Goal: Information Seeking & Learning: Check status

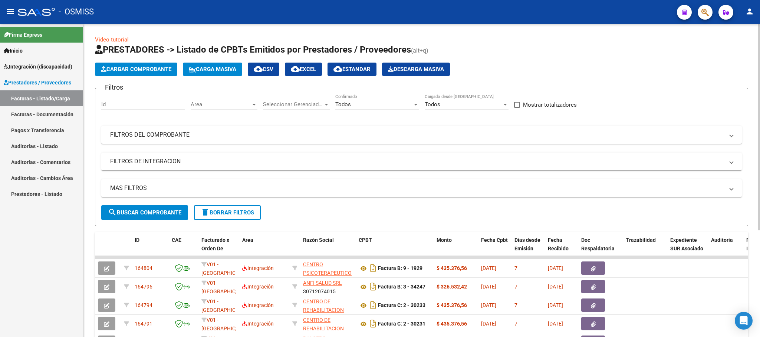
click at [221, 208] on button "delete Borrar Filtros" at bounding box center [227, 212] width 67 height 15
click at [362, 100] on div "No Confirmado" at bounding box center [377, 102] width 84 height 16
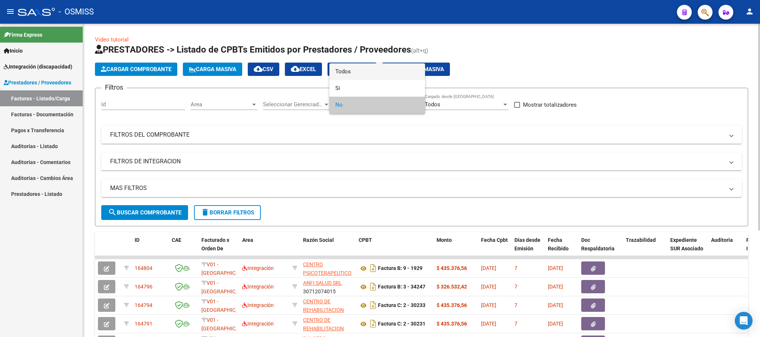
click at [350, 72] on span "Todos" at bounding box center [377, 71] width 84 height 17
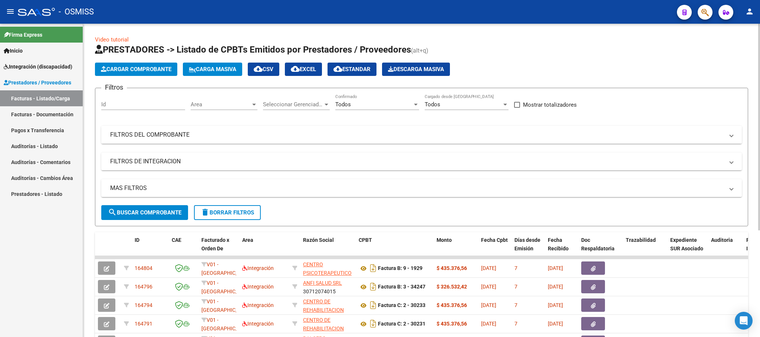
click at [156, 135] on mat-panel-title "FILTROS DEL COMPROBANTE" at bounding box center [417, 135] width 614 height 8
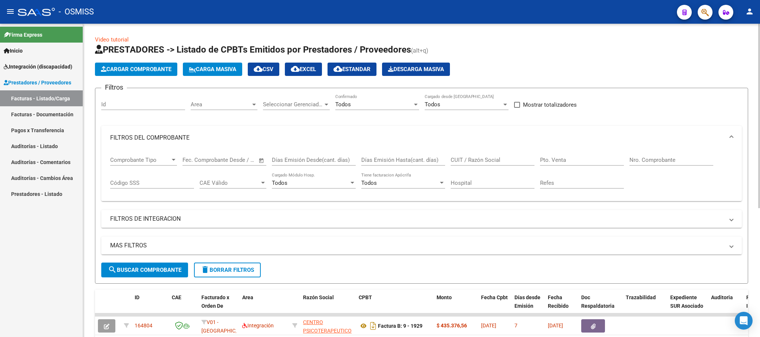
click at [471, 157] on input "CUIT / Razón Social" at bounding box center [493, 160] width 84 height 7
paste input "27235676090"
type input "27235676090"
click at [152, 214] on mat-expansion-panel-header "FILTROS DE INTEGRACION" at bounding box center [421, 219] width 640 height 18
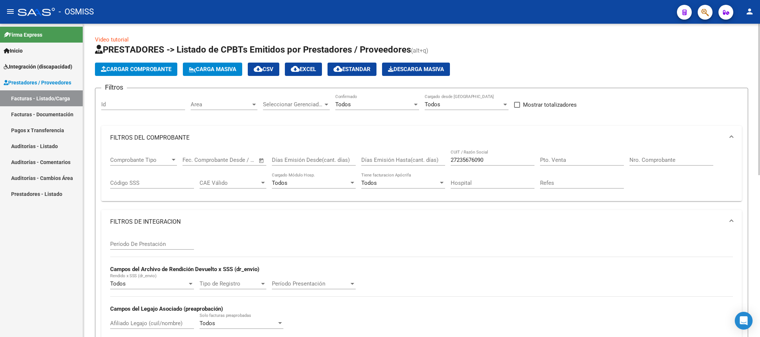
click at [136, 246] on input "Período De Prestación" at bounding box center [152, 244] width 84 height 7
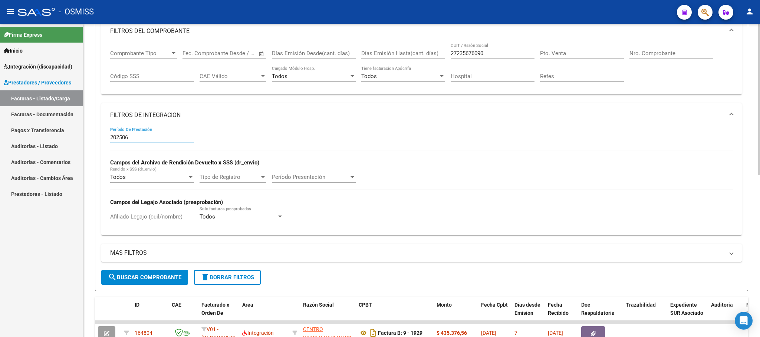
scroll to position [111, 0]
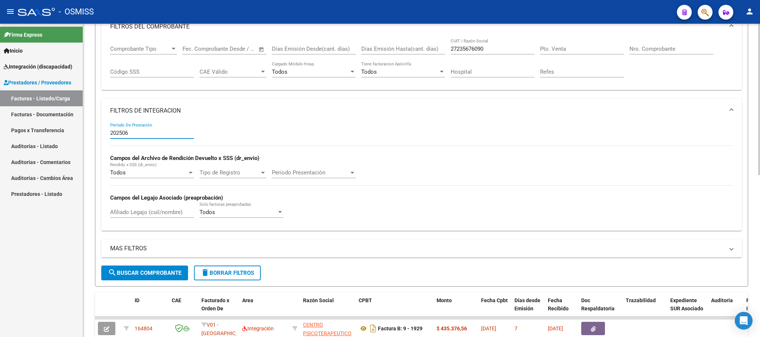
type input "202506"
click at [151, 271] on span "search Buscar Comprobante" at bounding box center [144, 273] width 73 height 7
drag, startPoint x: 163, startPoint y: 218, endPoint x: 162, endPoint y: 212, distance: 6.0
click at [162, 216] on div "Afiliado Legajo (cuil/nombre)" at bounding box center [152, 210] width 84 height 16
click at [162, 212] on input "Afiliado Legajo (cuil/nombre)" at bounding box center [152, 212] width 84 height 7
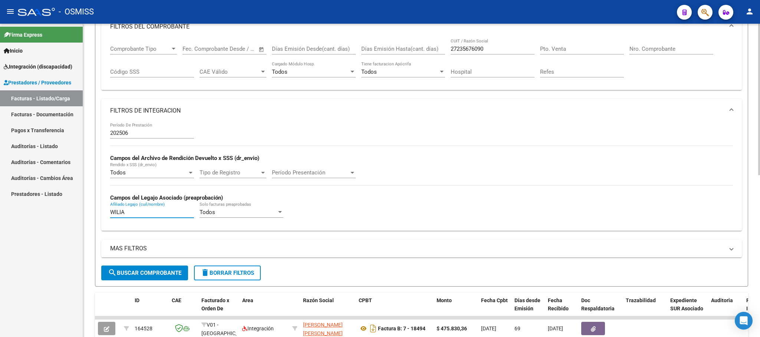
type input "[PERSON_NAME]"
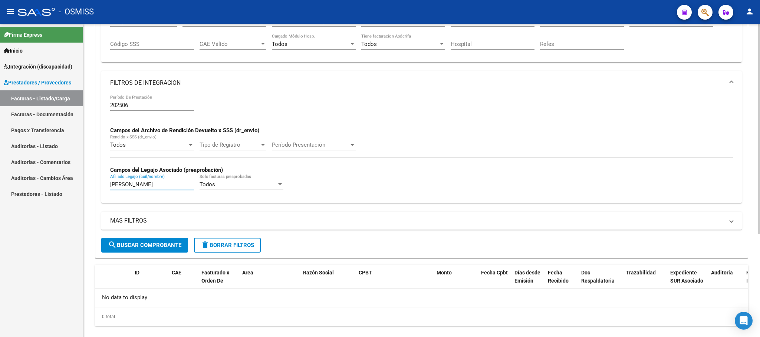
scroll to position [153, 0]
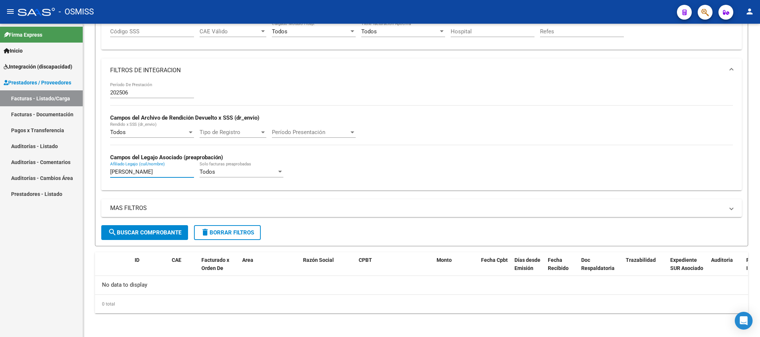
drag, startPoint x: 148, startPoint y: 169, endPoint x: 60, endPoint y: 167, distance: 88.3
click at [60, 167] on mat-sidenav-container "Firma Express Inicio Instructivos Contacto OS Integración (discapacidad) Legajo…" at bounding box center [380, 181] width 760 height 314
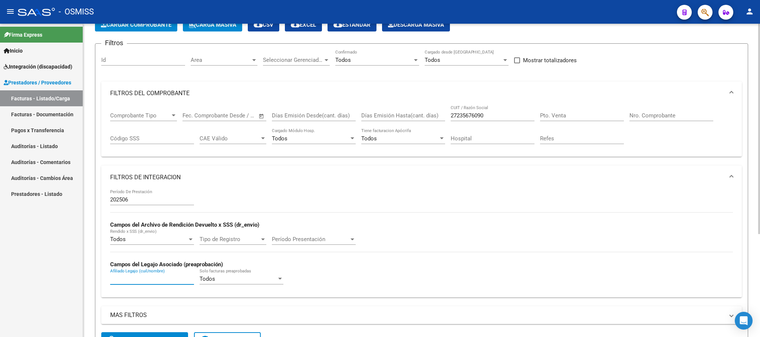
scroll to position [42, 0]
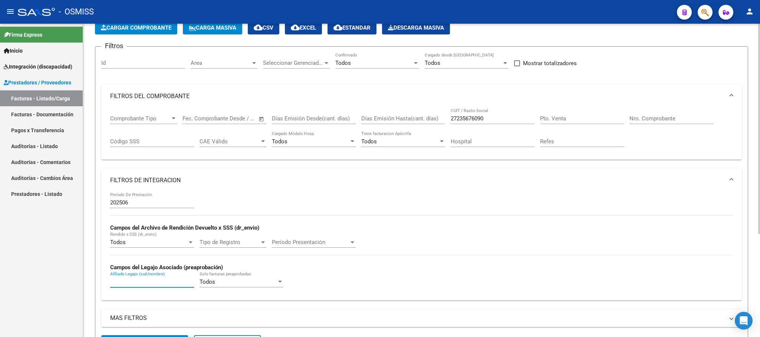
click at [565, 115] on div "Pto. Venta" at bounding box center [582, 116] width 84 height 16
type input "7"
click at [662, 120] on input "Nro. Comprobante" at bounding box center [671, 118] width 84 height 7
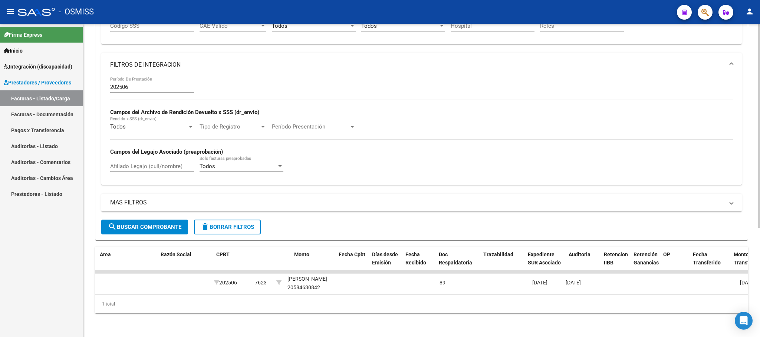
scroll to position [0, 142]
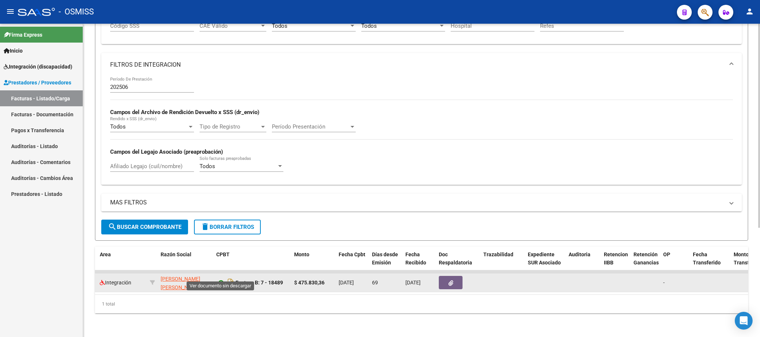
type input "18489"
click at [222, 278] on icon at bounding box center [221, 282] width 10 height 9
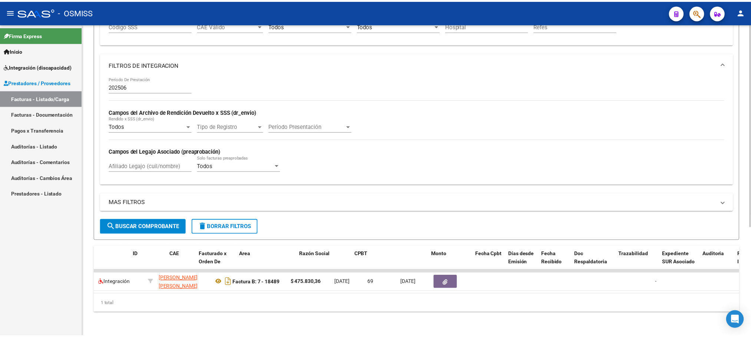
scroll to position [0, 0]
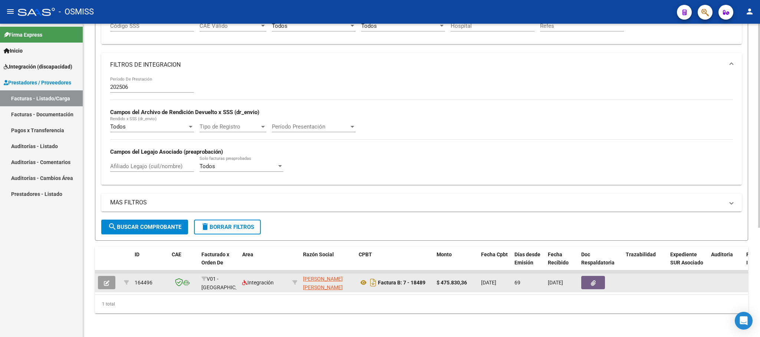
click at [105, 281] on icon "button" at bounding box center [107, 284] width 6 height 6
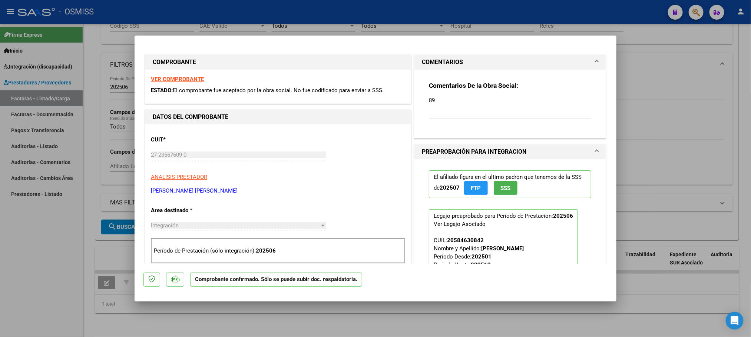
click at [43, 281] on div at bounding box center [375, 168] width 751 height 337
type input "$ 0,00"
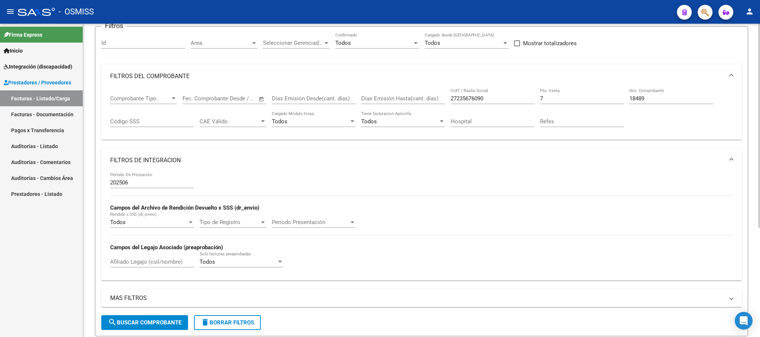
scroll to position [56, 0]
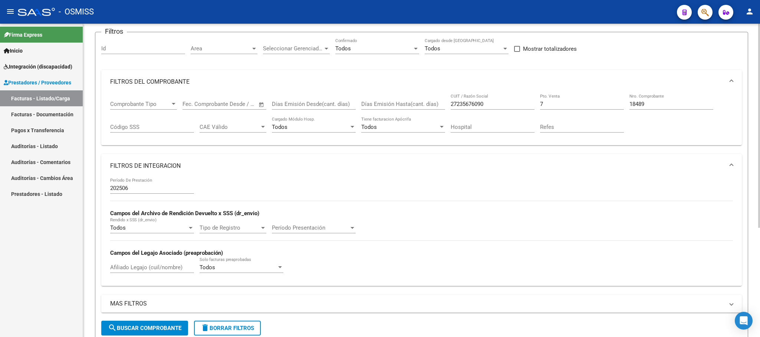
click at [547, 104] on input "7" at bounding box center [582, 104] width 84 height 7
drag, startPoint x: 660, startPoint y: 102, endPoint x: 587, endPoint y: 101, distance: 73.1
click at [587, 101] on div "Comprobante Tipo Comprobante Tipo Fecha inicio – Fecha fin Fec. Comprobante Des…" at bounding box center [421, 117] width 623 height 46
drag, startPoint x: 491, startPoint y: 102, endPoint x: 420, endPoint y: 102, distance: 70.4
click at [420, 102] on div "Comprobante Tipo Comprobante Tipo Fecha inicio – Fecha fin Fec. Comprobante Des…" at bounding box center [421, 117] width 623 height 46
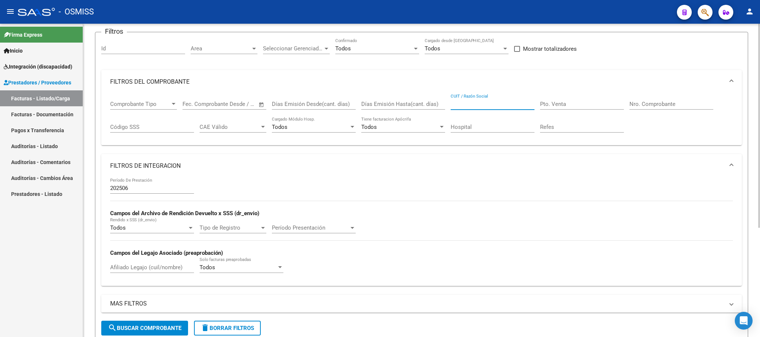
paste input "2721337721/9"
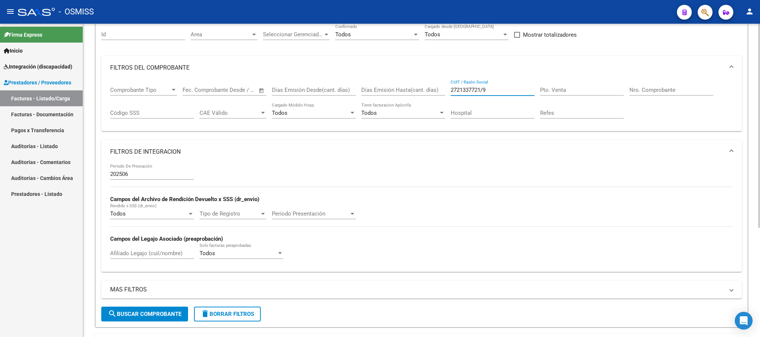
scroll to position [112, 0]
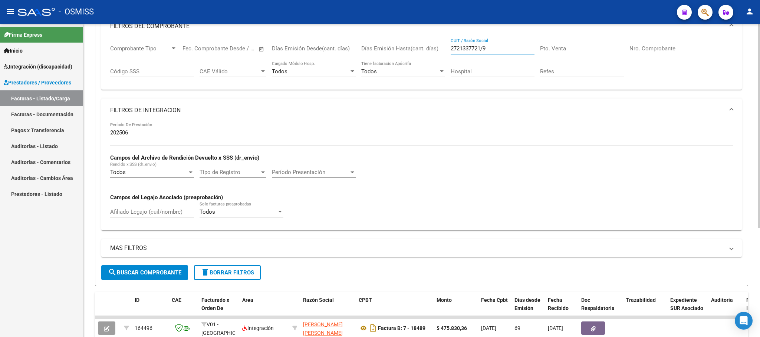
type input "2721337721/9"
click at [163, 211] on input "Afiliado Legajo (cuil/nombre)" at bounding box center [152, 212] width 84 height 7
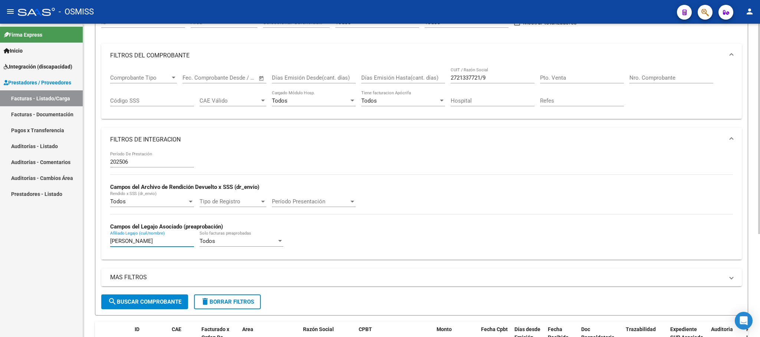
scroll to position [0, 0]
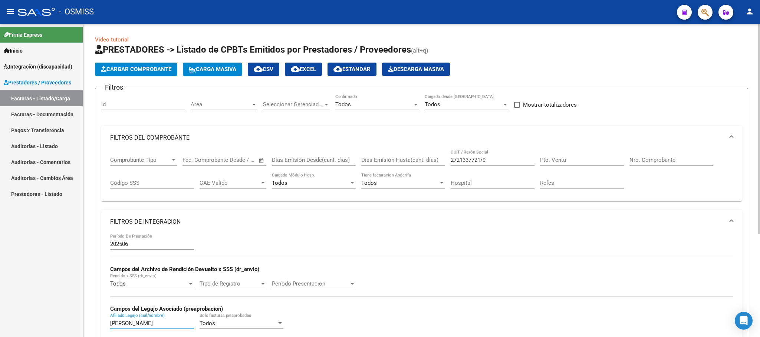
type input "[PERSON_NAME]"
click at [485, 158] on input "2721337721/9" at bounding box center [493, 160] width 84 height 7
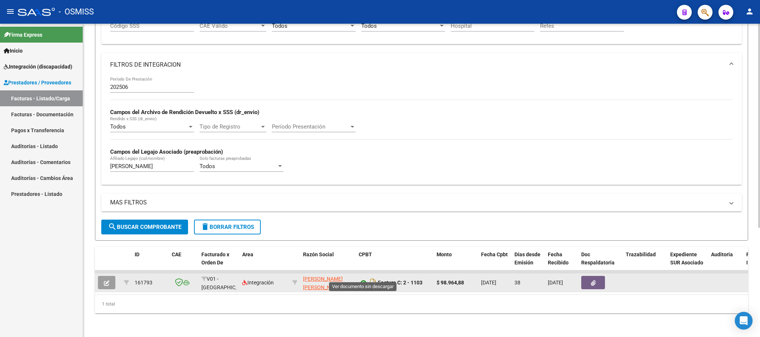
type input "27213377219"
click at [362, 278] on icon at bounding box center [364, 282] width 10 height 9
click at [108, 281] on icon "button" at bounding box center [107, 284] width 6 height 6
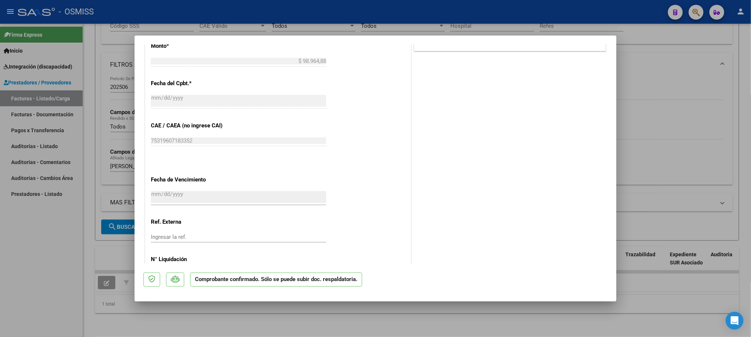
scroll to position [334, 0]
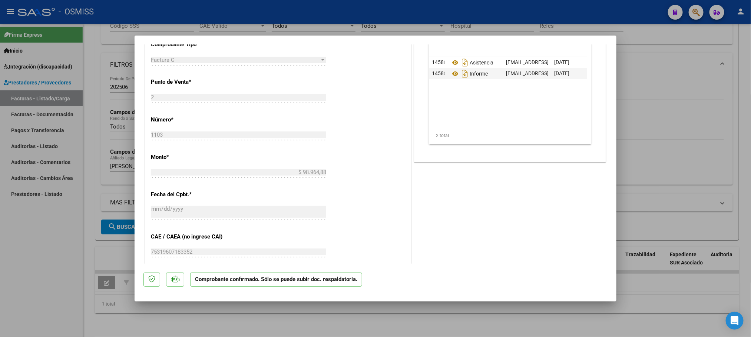
drag, startPoint x: 45, startPoint y: 255, endPoint x: 40, endPoint y: 246, distance: 9.6
click at [44, 255] on div at bounding box center [375, 168] width 751 height 337
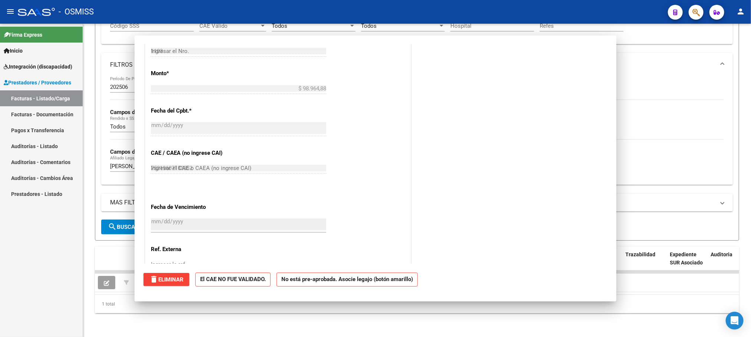
type input "$ 0,00"
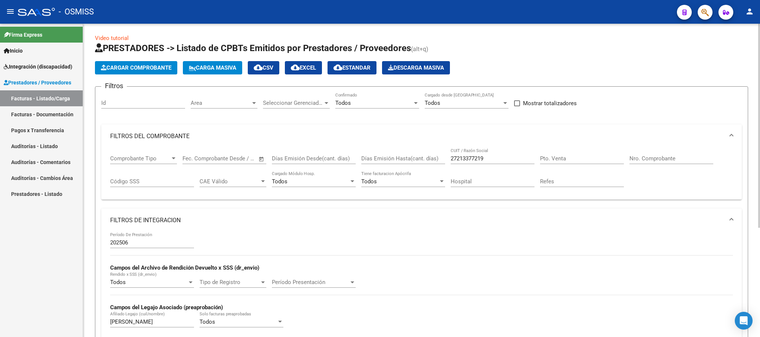
scroll to position [0, 0]
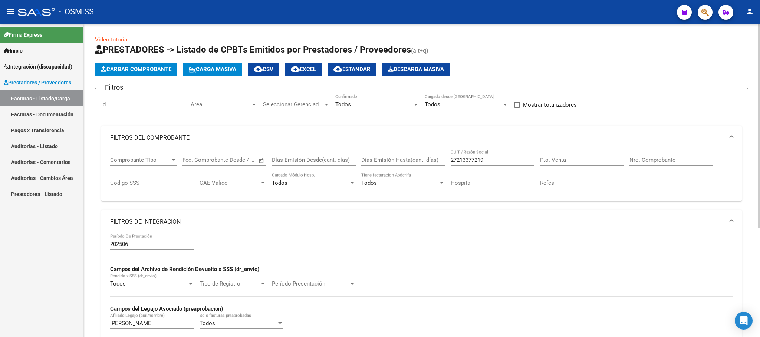
drag, startPoint x: 486, startPoint y: 160, endPoint x: 421, endPoint y: 160, distance: 65.6
click at [421, 160] on div "Comprobante Tipo Comprobante Tipo Fecha inicio – Fecha fin Fec. Comprobante Des…" at bounding box center [421, 173] width 623 height 46
paste input "27241037245"
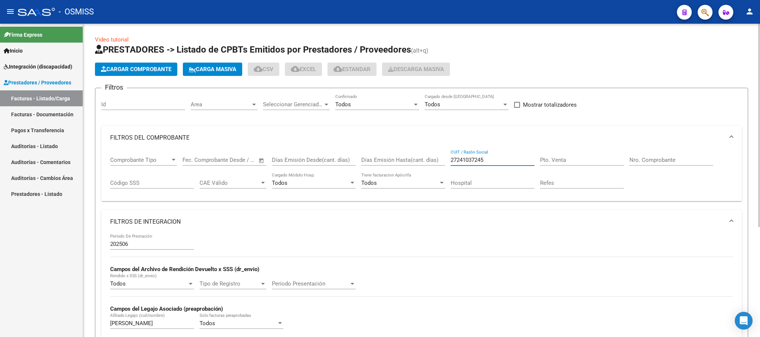
type input "27241037245"
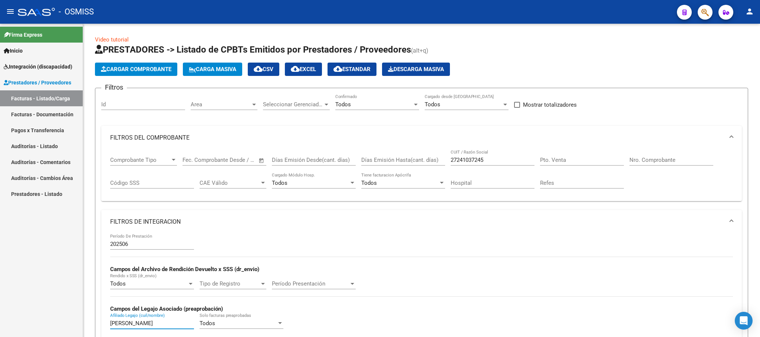
drag, startPoint x: 137, startPoint y: 323, endPoint x: 80, endPoint y: 316, distance: 57.5
click at [80, 316] on mat-sidenav-container "Firma Express Inicio Instructivos Contacto OS Integración (discapacidad) Legajo…" at bounding box center [380, 181] width 760 height 314
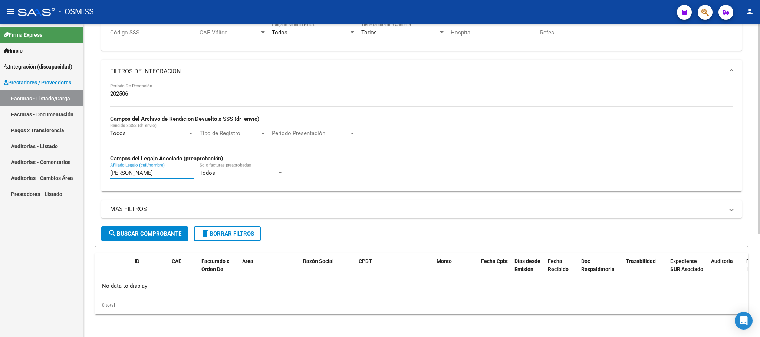
scroll to position [153, 0]
type input "[PERSON_NAME]"
click at [155, 234] on span "search Buscar Comprobante" at bounding box center [144, 233] width 73 height 7
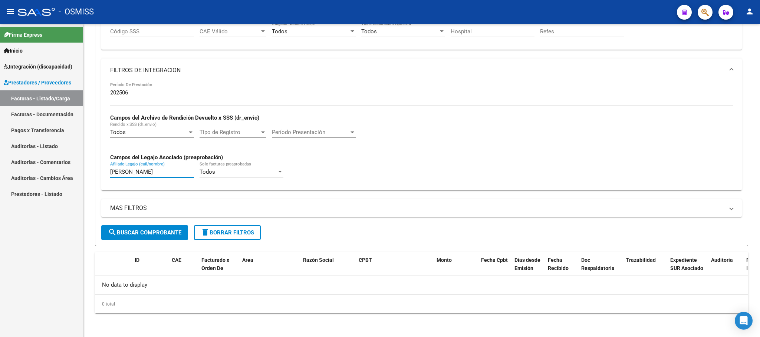
drag, startPoint x: 133, startPoint y: 175, endPoint x: 75, endPoint y: 175, distance: 57.8
click at [75, 175] on mat-sidenav-container "Firma Express Inicio Instructivos Contacto OS Integración (discapacidad) Legajo…" at bounding box center [380, 181] width 760 height 314
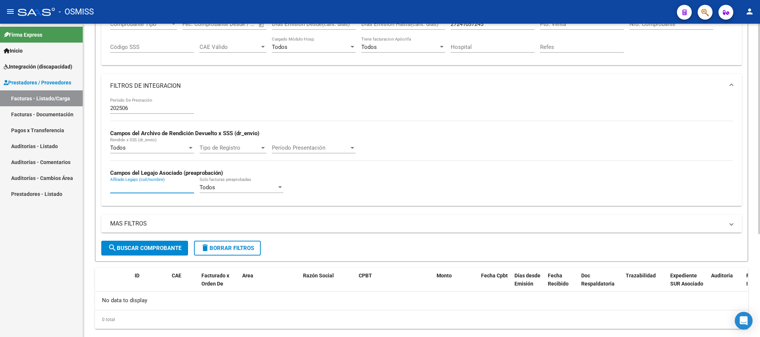
scroll to position [0, 0]
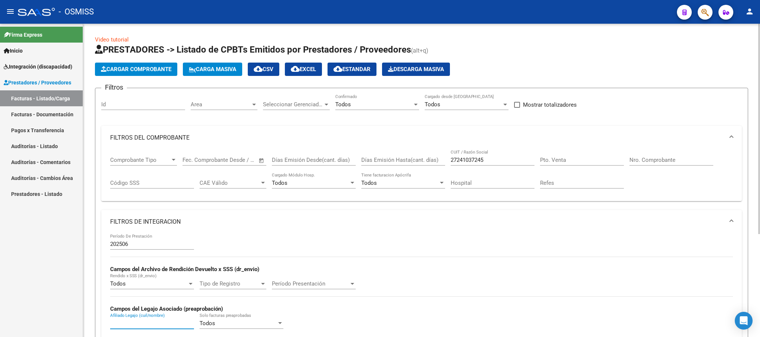
click at [580, 160] on input "Pto. Venta" at bounding box center [582, 160] width 84 height 7
type input "3"
click at [669, 167] on div "Nro. Comprobante" at bounding box center [671, 161] width 84 height 23
click at [671, 161] on input "Nro. Comprobante" at bounding box center [671, 160] width 84 height 7
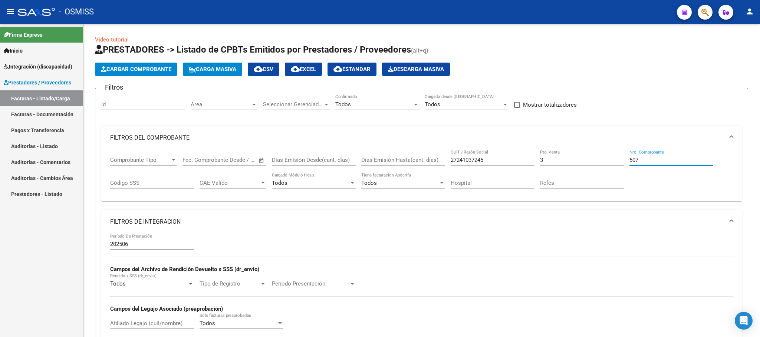
type input "507"
